Goal: Find specific page/section: Find specific page/section

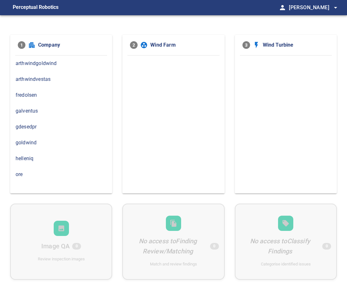
click at [27, 174] on span "ore" at bounding box center [61, 175] width 91 height 8
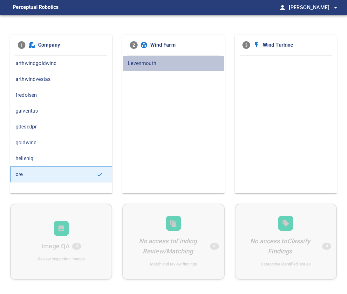
click at [149, 61] on span "Levenmouth" at bounding box center [173, 64] width 91 height 8
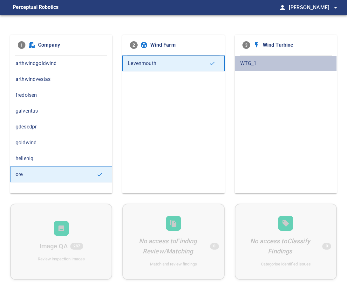
click at [249, 63] on span "WTG_1" at bounding box center [285, 64] width 91 height 8
